Goal: Check status: Check status

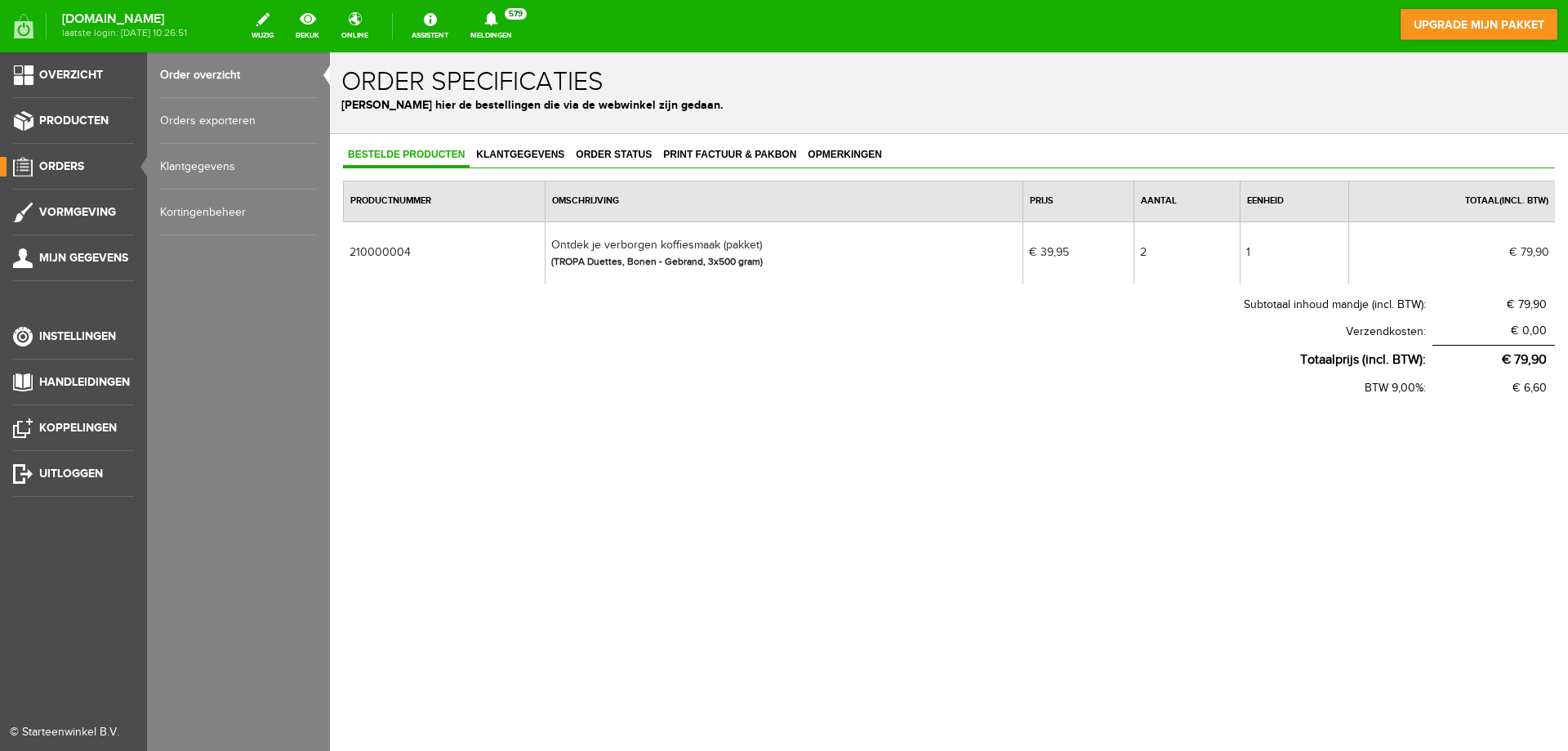
click at [62, 165] on span "Orders" at bounding box center [62, 166] width 45 height 14
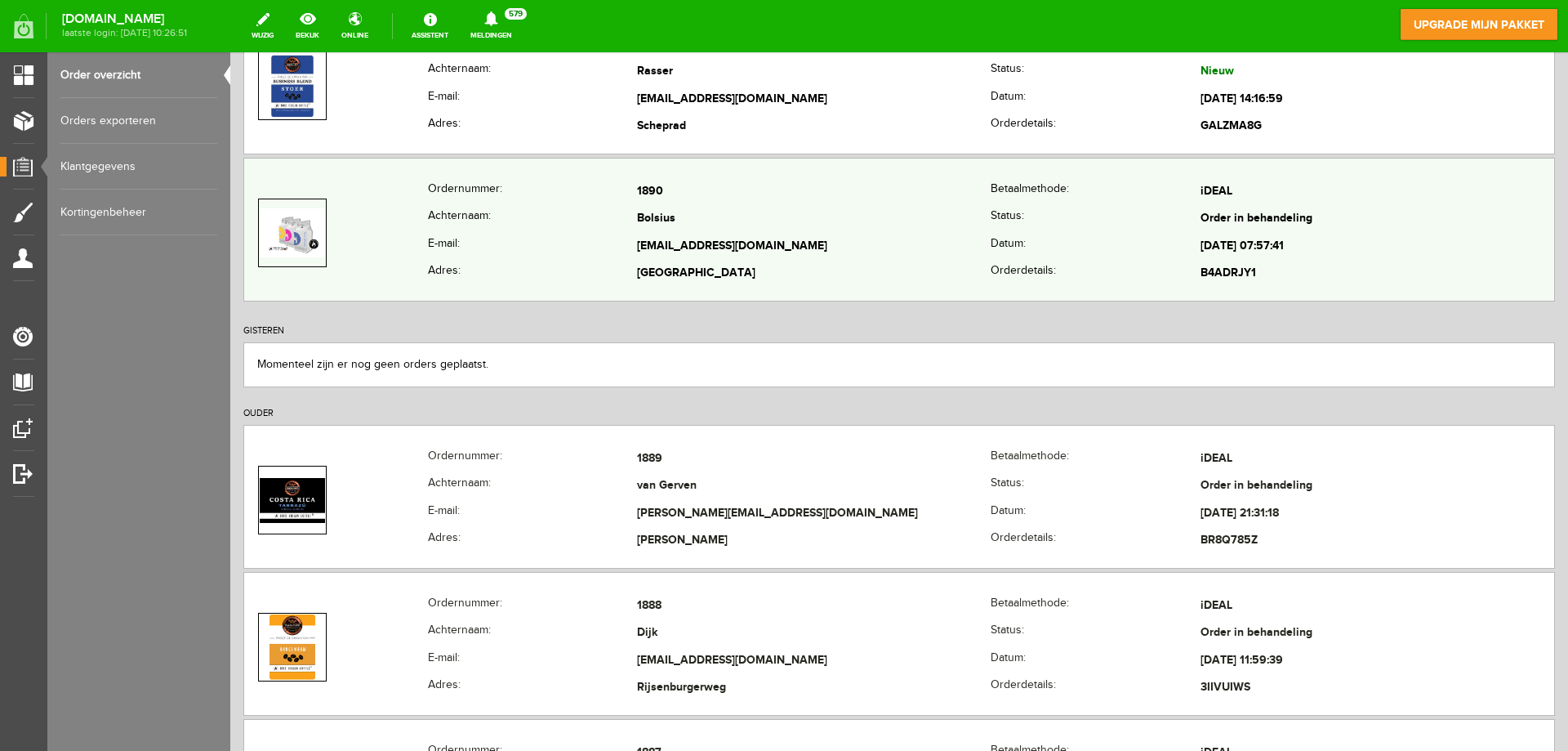
scroll to position [327, 0]
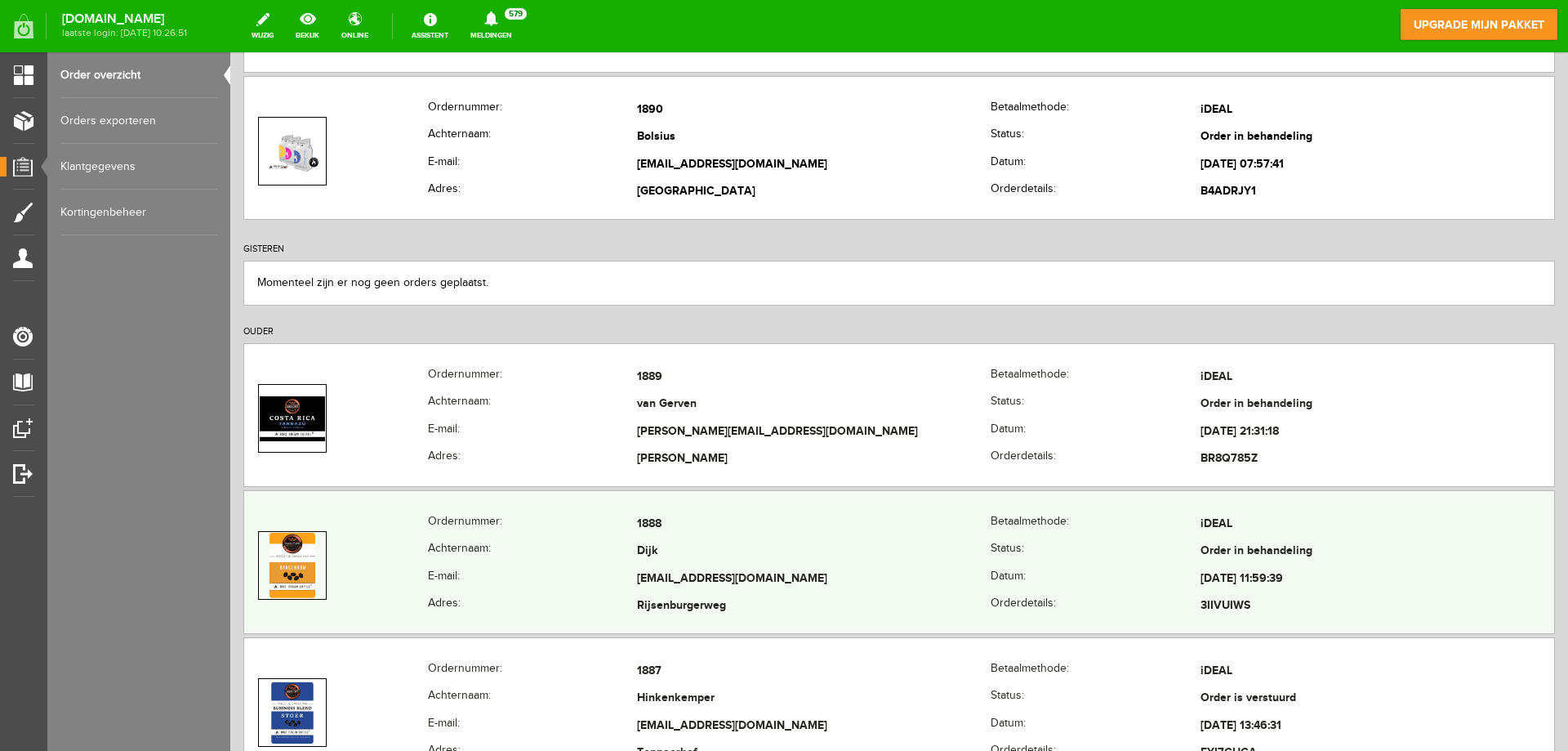
click at [790, 558] on td "Dijk" at bounding box center [813, 552] width 354 height 28
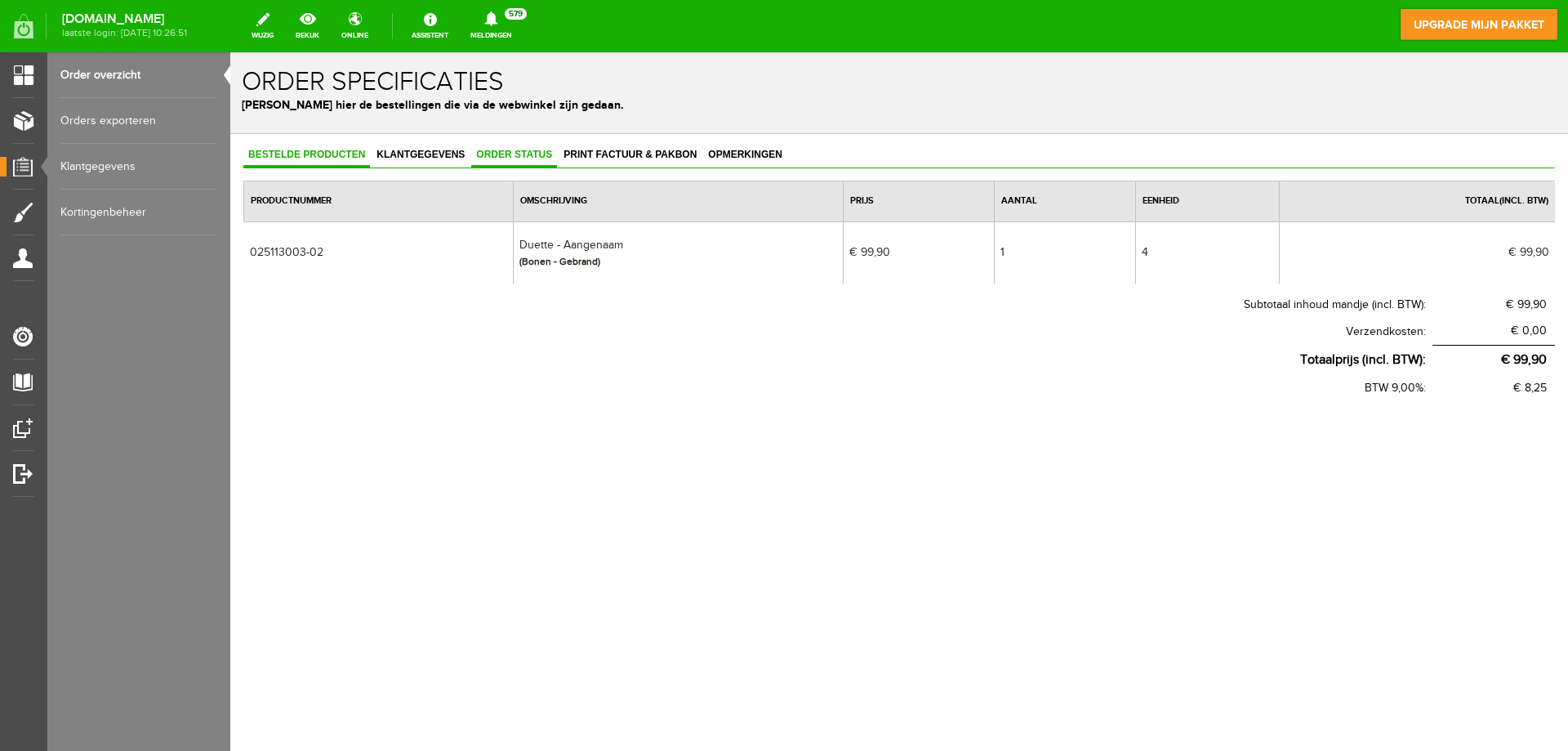
click at [513, 148] on link "Order status" at bounding box center [513, 155] width 86 height 24
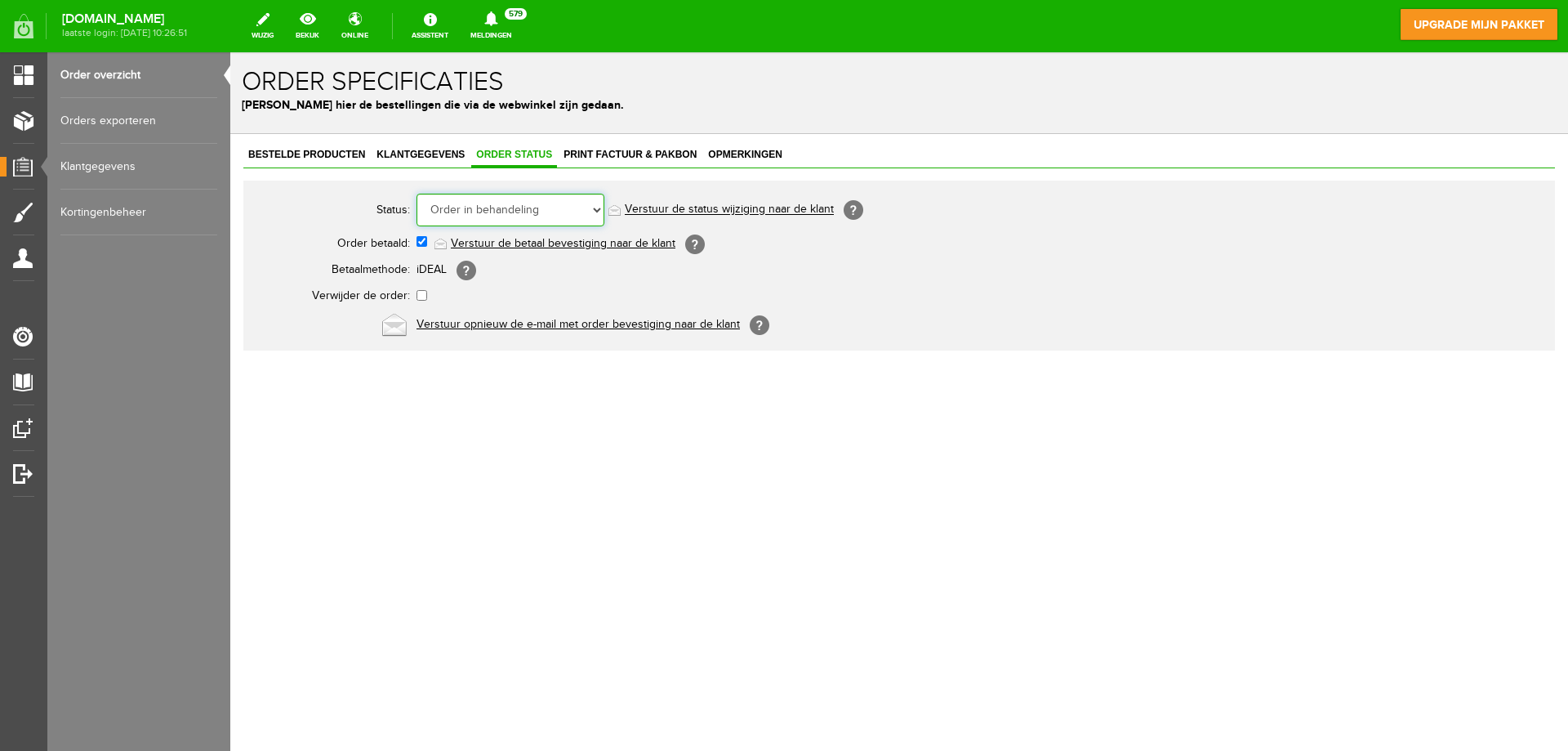
click at [507, 200] on select "Order niet afgerond Nieuw Order in behandeling Wacht op leverancier Wacht op be…" at bounding box center [510, 210] width 188 height 33
select select "5"
click at [417, 194] on select "Order niet afgerond Nieuw Order in behandeling Wacht op leverancier Wacht op be…" at bounding box center [510, 210] width 188 height 33
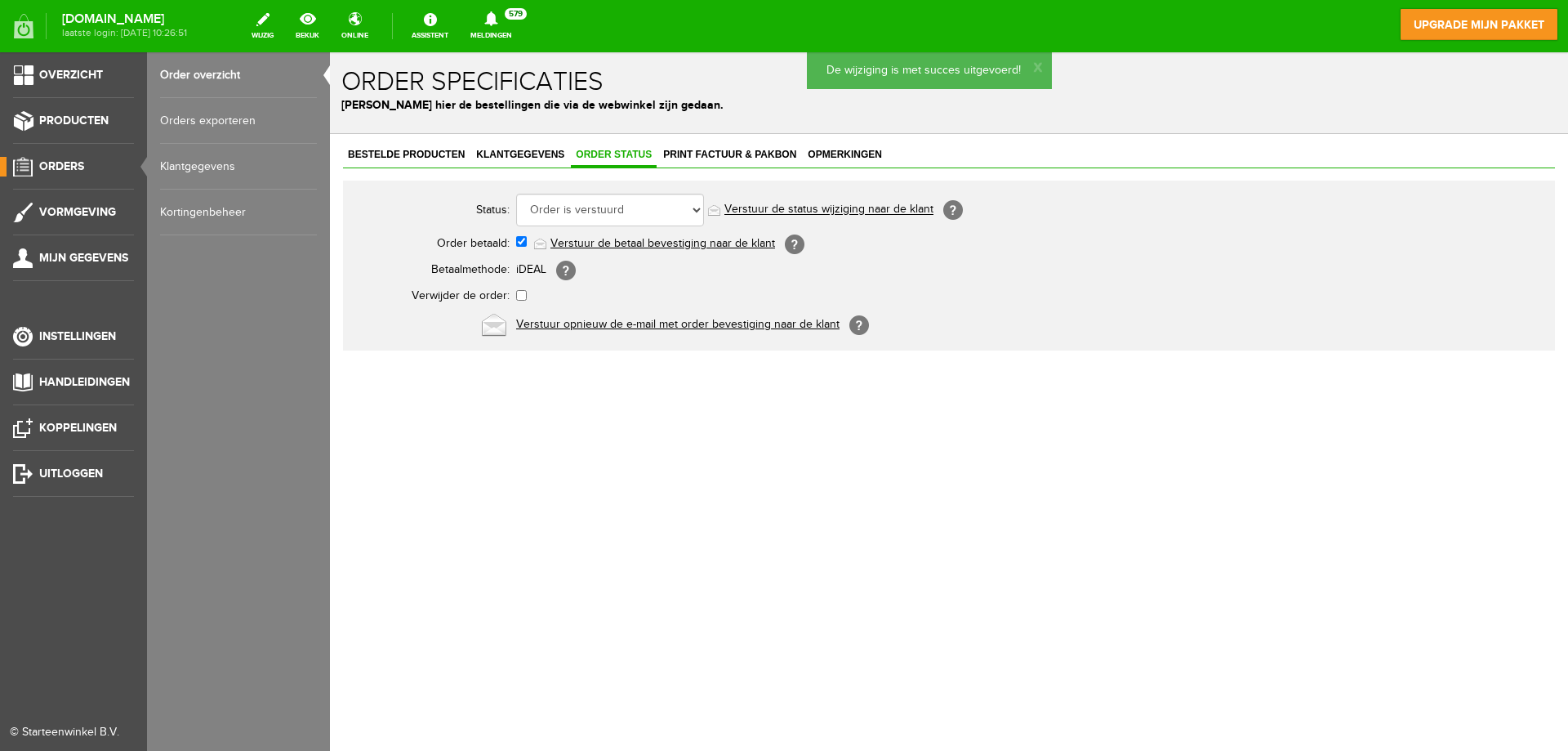
click at [53, 161] on span "Orders" at bounding box center [62, 166] width 45 height 14
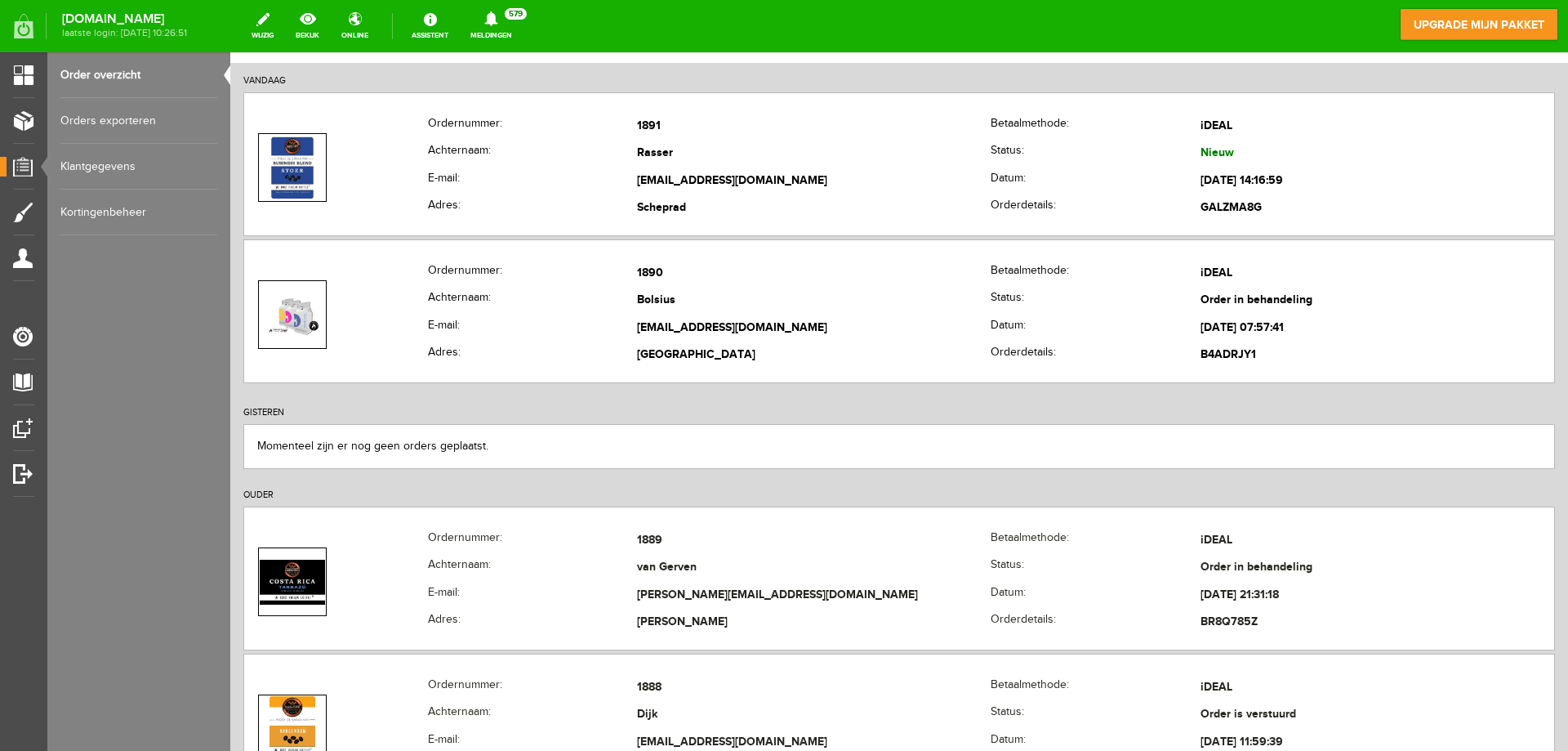
scroll to position [327, 0]
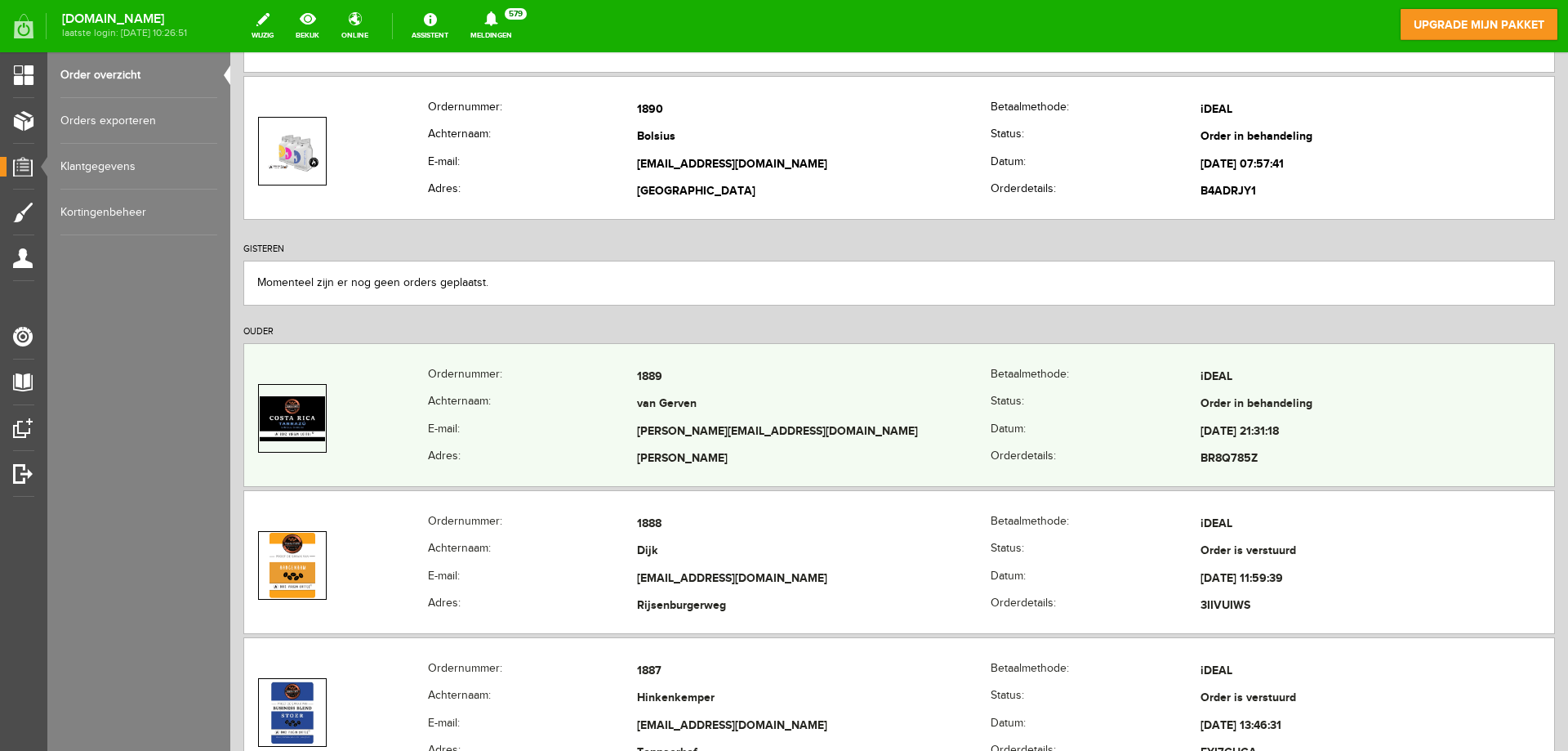
click at [840, 441] on td "[PERSON_NAME][EMAIL_ADDRESS][DOMAIN_NAME]" at bounding box center [813, 431] width 354 height 28
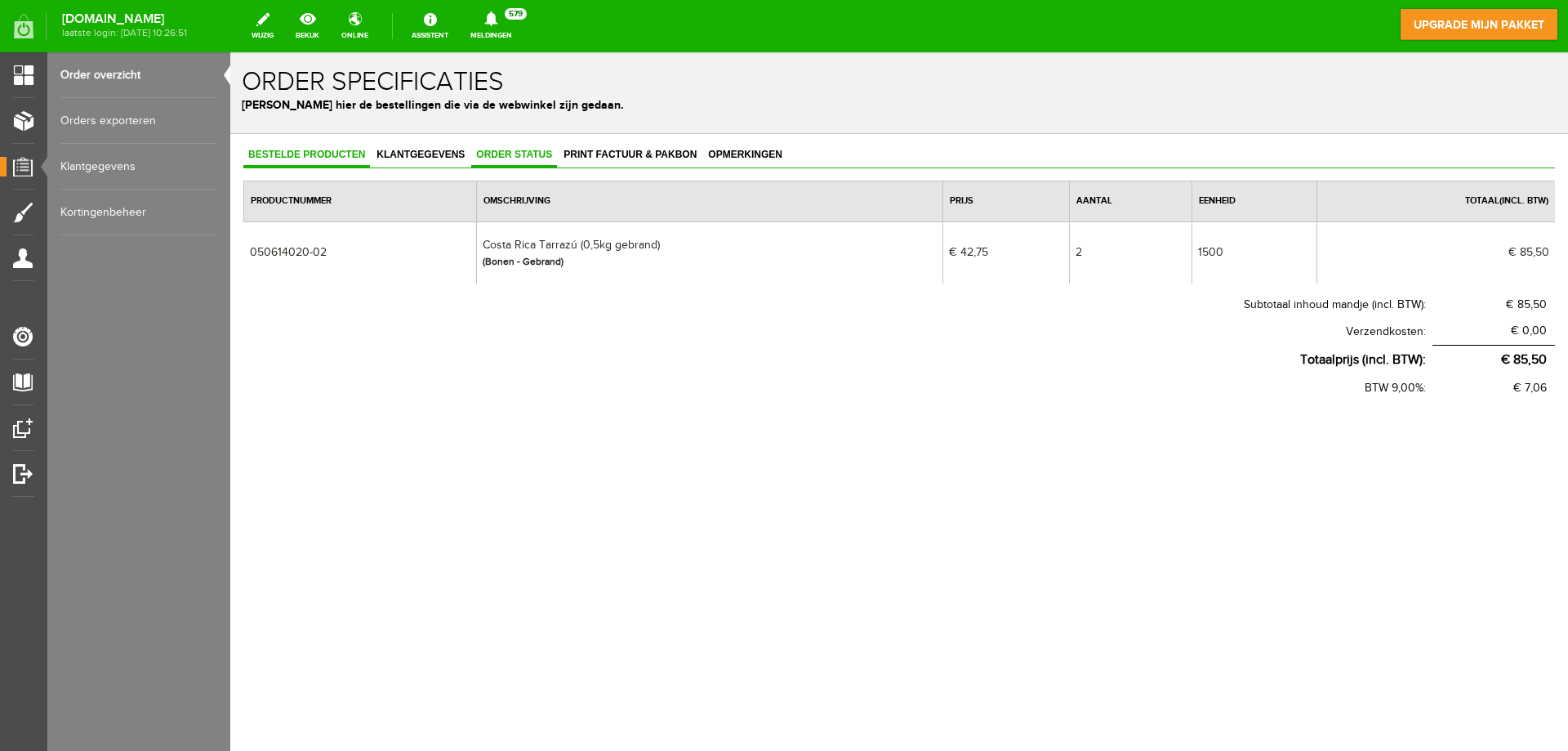
click at [493, 152] on span "Order status" at bounding box center [513, 154] width 86 height 12
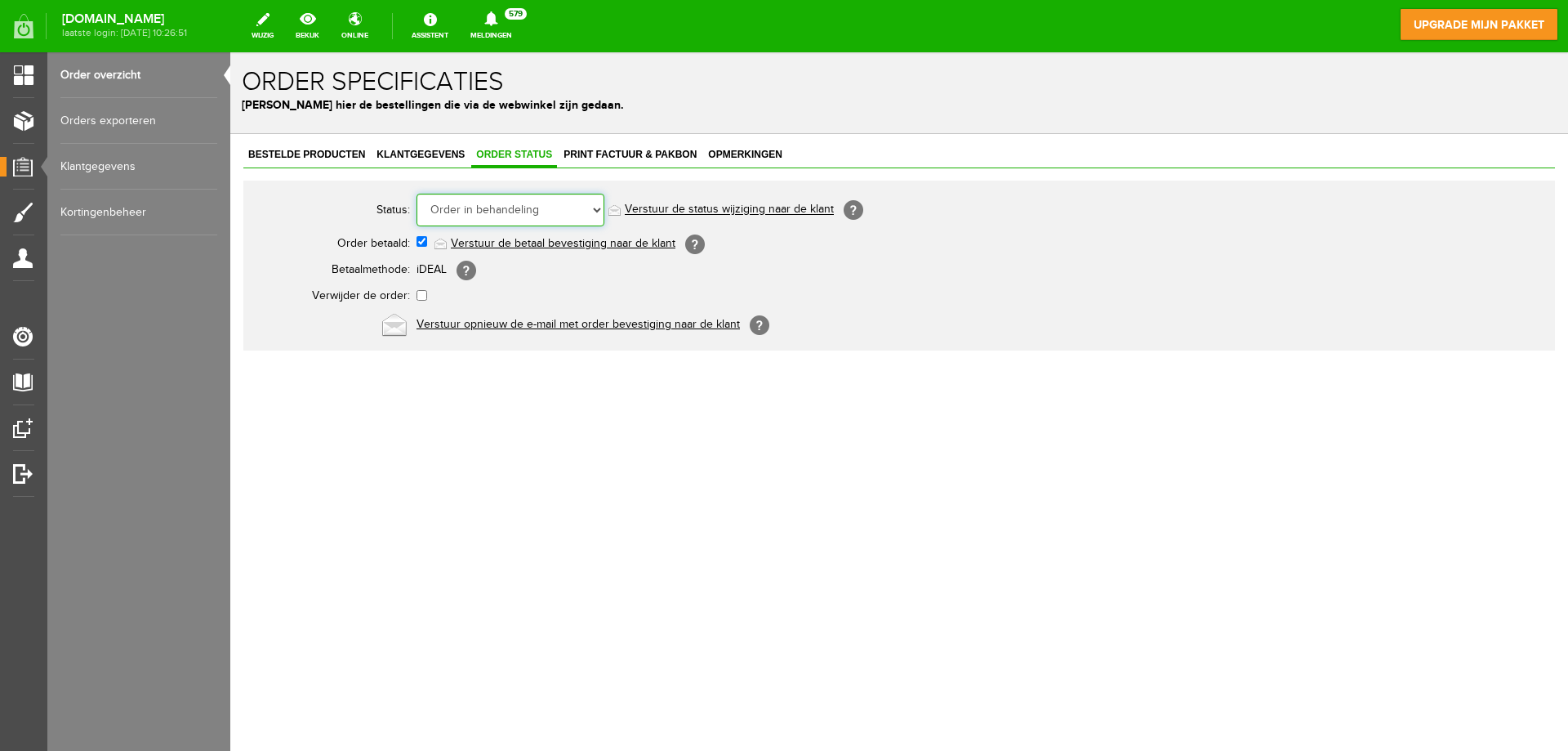
click at [509, 205] on select "Order niet afgerond Nieuw Order in behandeling Wacht op leverancier Wacht op be…" at bounding box center [510, 210] width 188 height 33
select select "5"
click at [417, 194] on select "Order niet afgerond Nieuw Order in behandeling Wacht op leverancier Wacht op be…" at bounding box center [510, 210] width 188 height 33
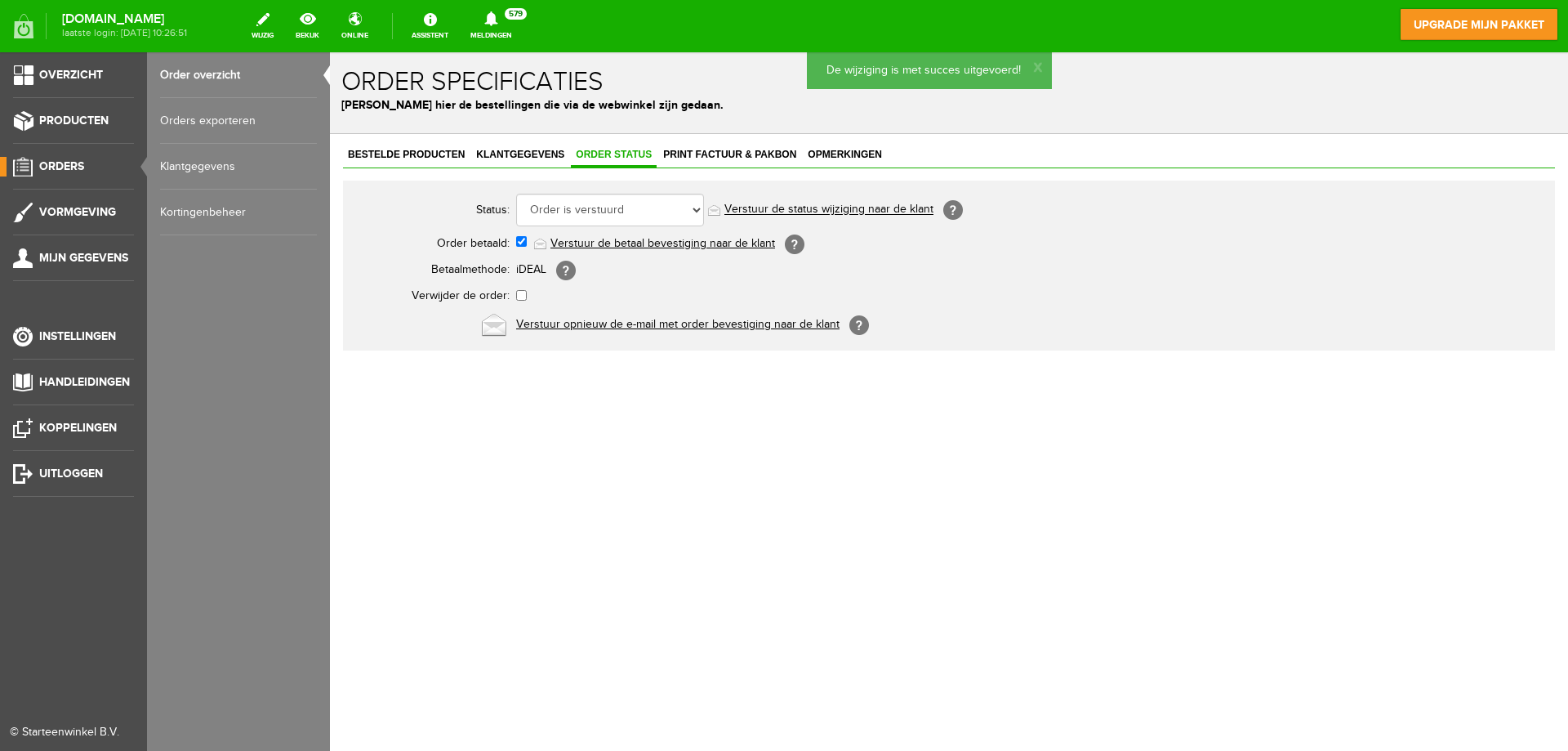
click at [71, 163] on span "Orders" at bounding box center [62, 166] width 45 height 14
